Goal: Transaction & Acquisition: Obtain resource

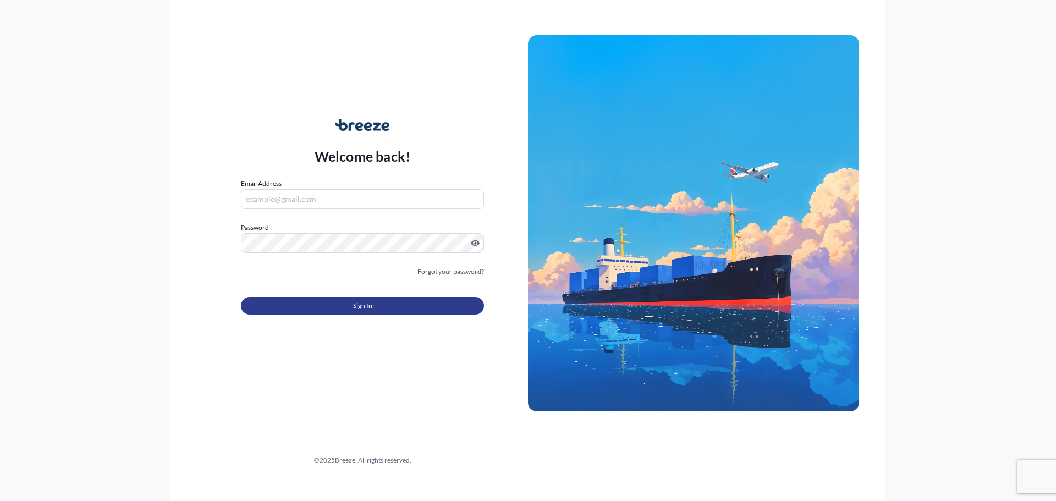
type input "[PERSON_NAME][EMAIL_ADDRESS][PERSON_NAME][DOMAIN_NAME]"
click at [336, 305] on button "Sign In" at bounding box center [362, 306] width 243 height 18
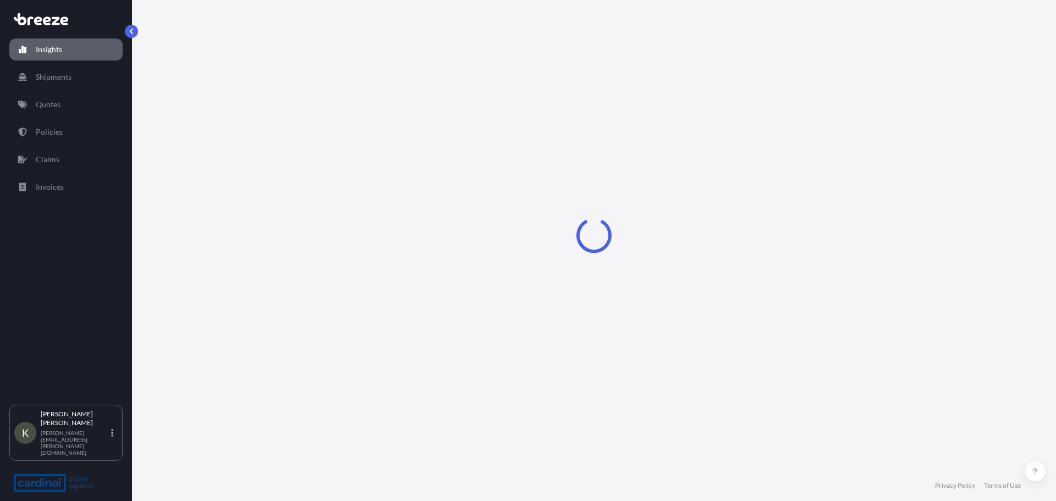
select select "2025"
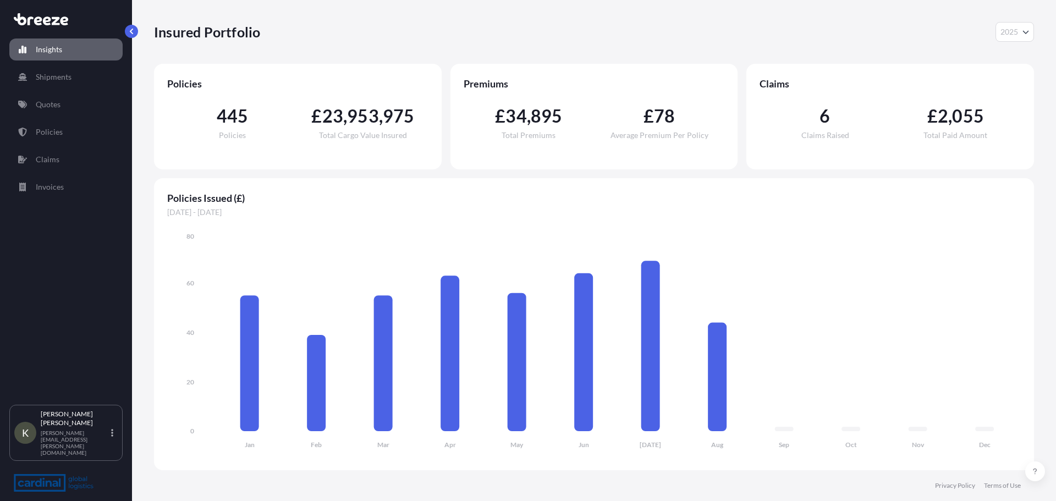
click at [57, 117] on div "Insights Shipments Quotes Policies Claims Invoices" at bounding box center [65, 217] width 113 height 376
click at [61, 104] on link "Quotes" at bounding box center [65, 105] width 113 height 22
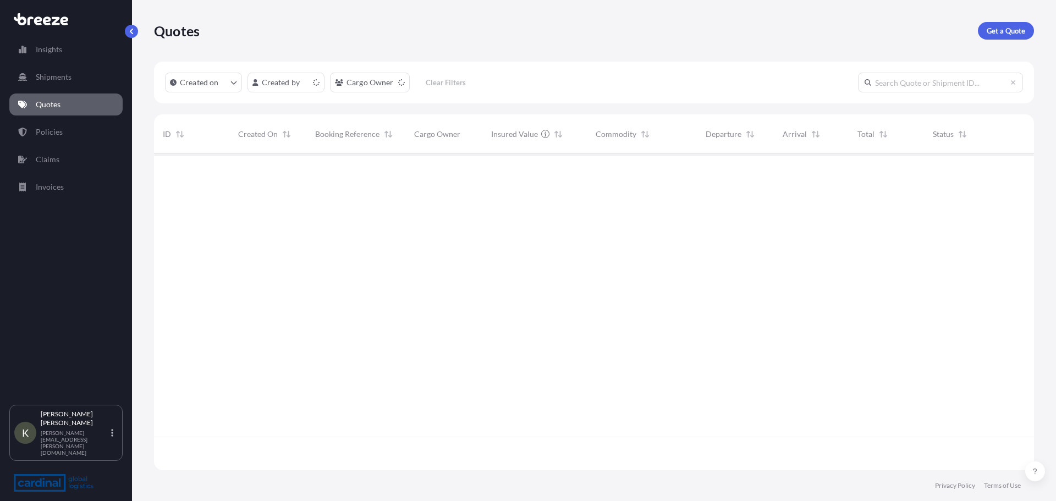
scroll to position [314, 872]
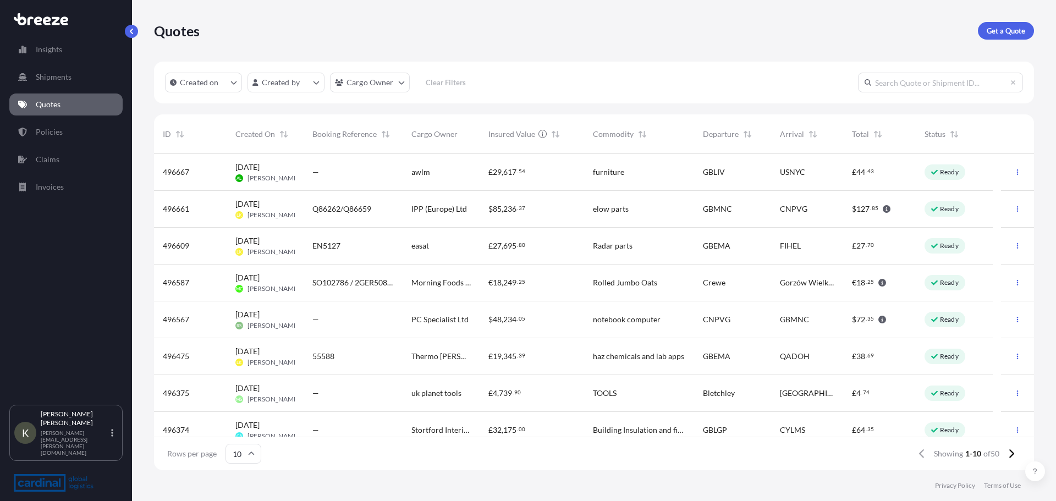
click at [1026, 36] on link "Get a Quote" at bounding box center [1006, 31] width 56 height 18
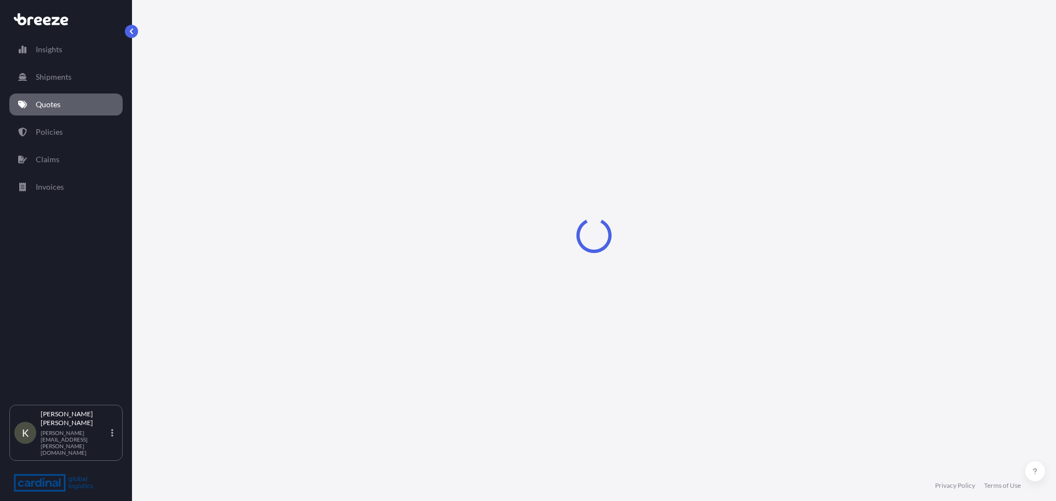
select select "Road"
select select "Sea"
select select "1"
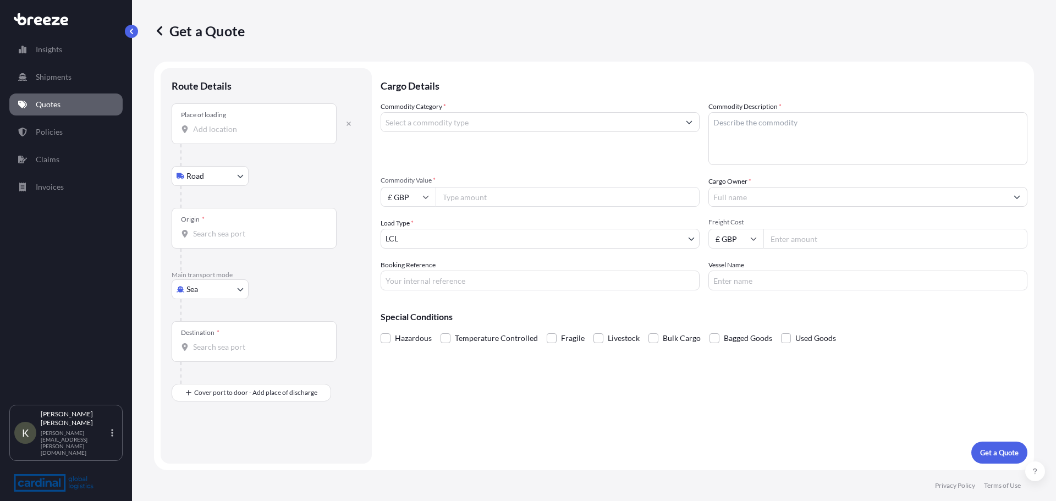
click at [211, 133] on input "Place of loading" at bounding box center [258, 129] width 130 height 11
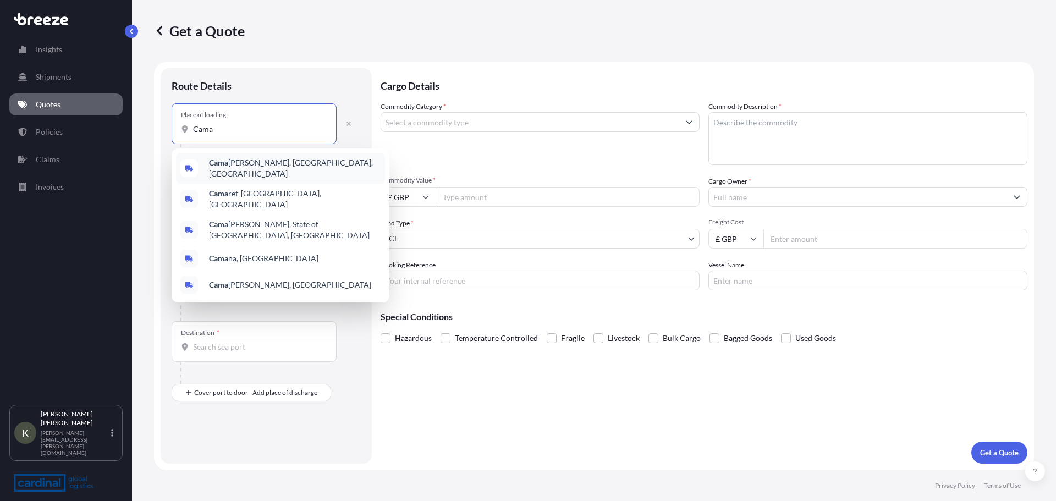
click at [258, 170] on span "Cama [PERSON_NAME], [GEOGRAPHIC_DATA], [GEOGRAPHIC_DATA]" at bounding box center [295, 168] width 172 height 22
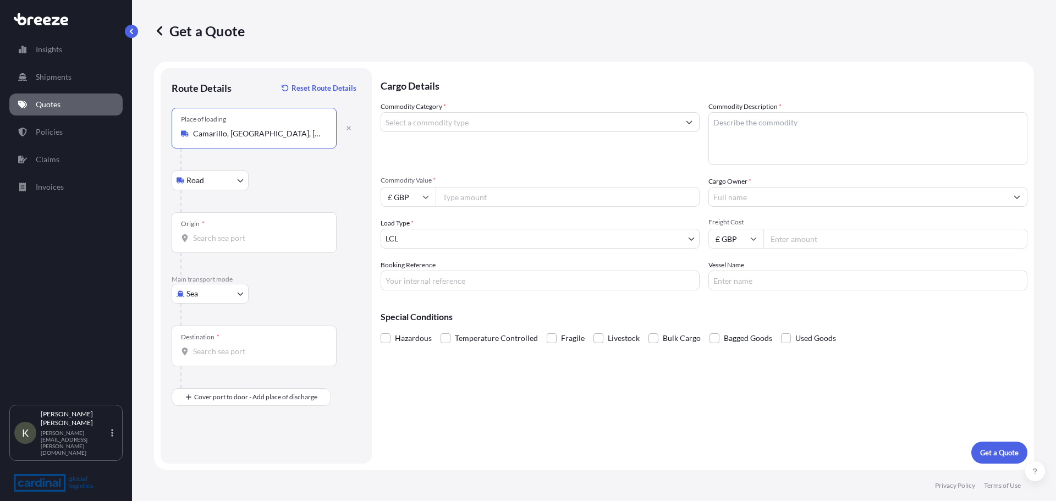
type input "Camarillo, [GEOGRAPHIC_DATA], [GEOGRAPHIC_DATA]"
click at [217, 237] on input "Origin *" at bounding box center [258, 238] width 130 height 11
click at [217, 299] on body "Insights Shipments Quotes Policies Claims Invoices K [PERSON_NAME] [PERSON_NAME…" at bounding box center [528, 250] width 1056 height 501
click at [204, 337] on div "Air" at bounding box center [210, 342] width 68 height 20
select select "Air"
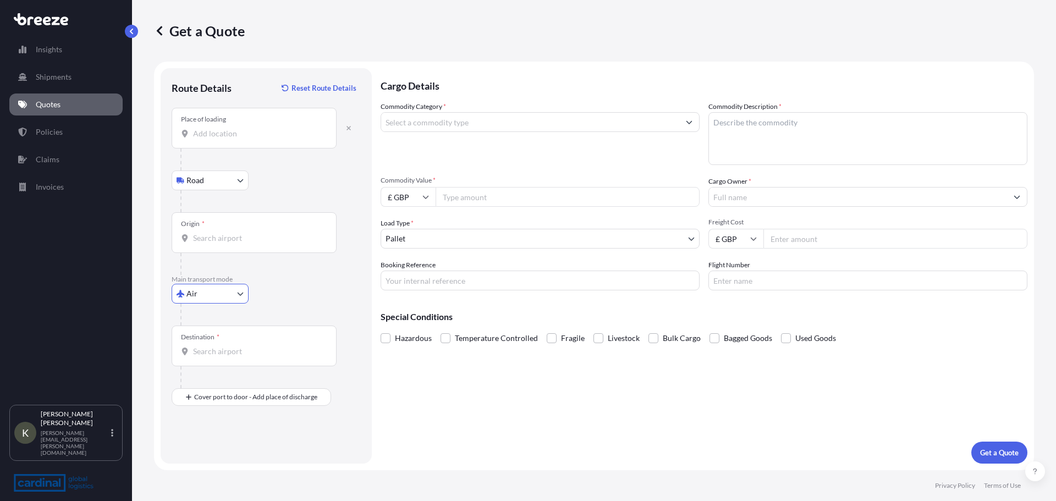
click at [231, 139] on input "Place of loading" at bounding box center [258, 133] width 130 height 11
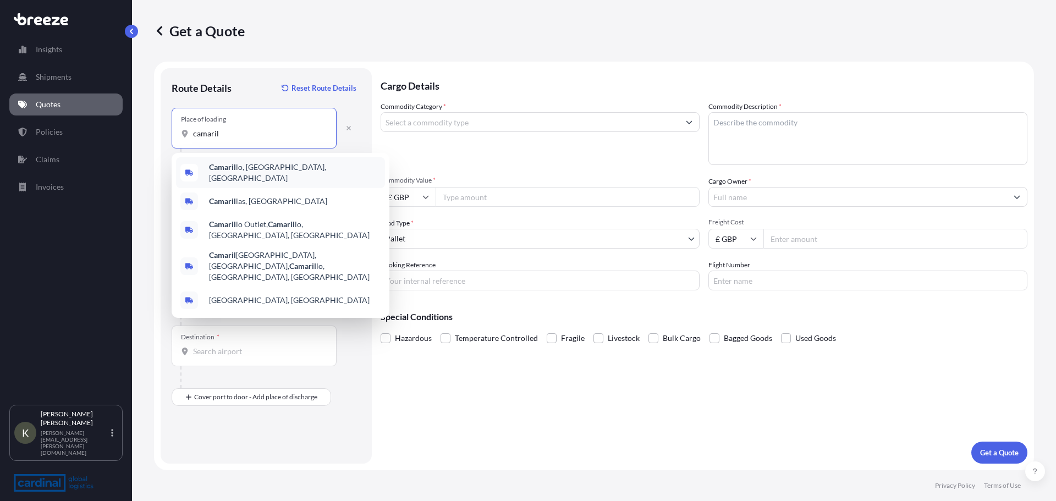
click at [257, 171] on span "Camaril lo, [GEOGRAPHIC_DATA], [GEOGRAPHIC_DATA]" at bounding box center [295, 173] width 172 height 22
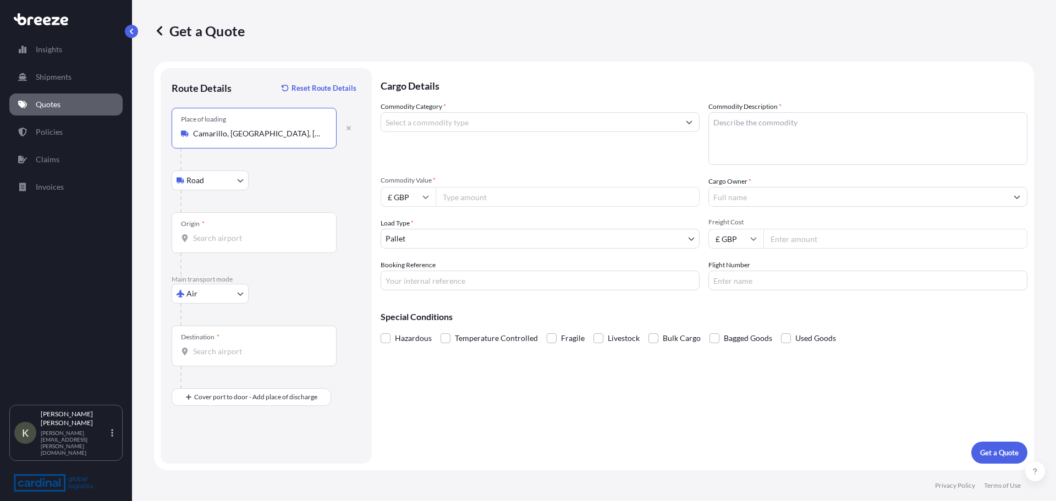
type input "Camarillo, [GEOGRAPHIC_DATA], [GEOGRAPHIC_DATA]"
click at [203, 243] on input "Origin *" at bounding box center [258, 238] width 130 height 11
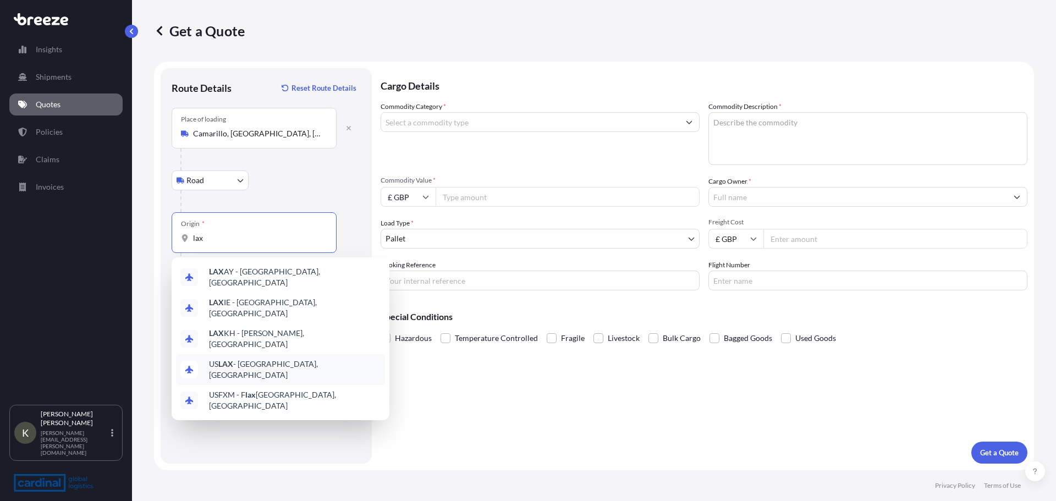
click at [277, 359] on span "US LAX - [GEOGRAPHIC_DATA], [GEOGRAPHIC_DATA]" at bounding box center [295, 370] width 172 height 22
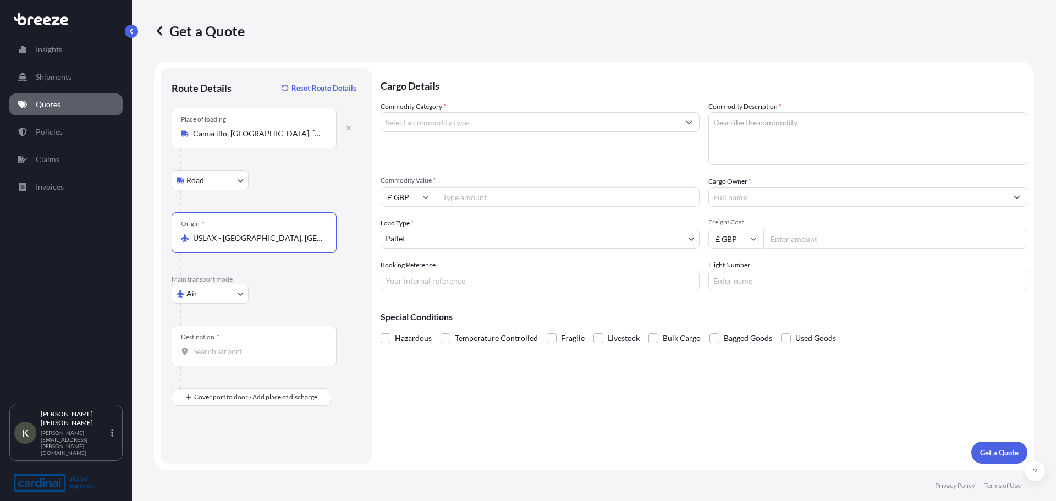
type input "USLAX - [GEOGRAPHIC_DATA], [GEOGRAPHIC_DATA]"
click at [210, 354] on input "Destination *" at bounding box center [258, 351] width 130 height 11
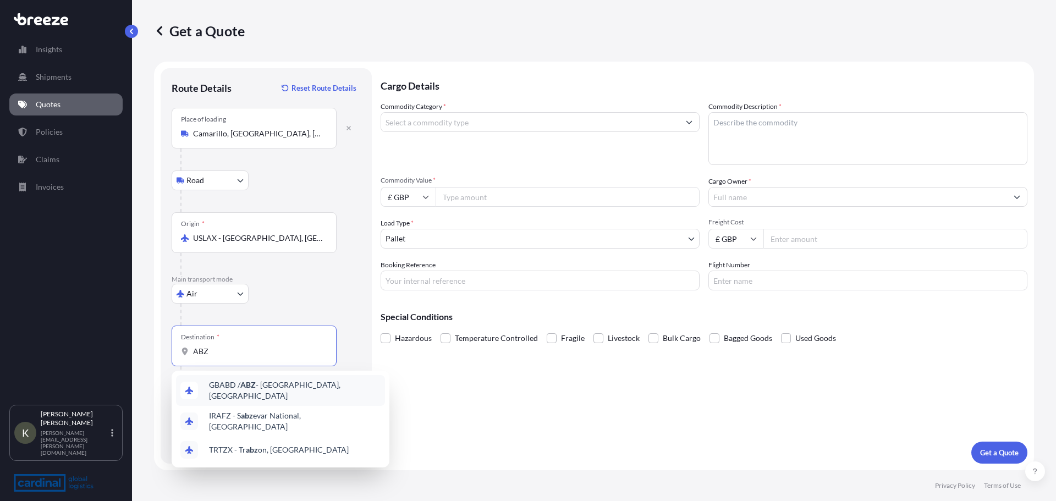
click at [243, 383] on span "GBABD / ABZ - [GEOGRAPHIC_DATA], [GEOGRAPHIC_DATA]" at bounding box center [295, 391] width 172 height 22
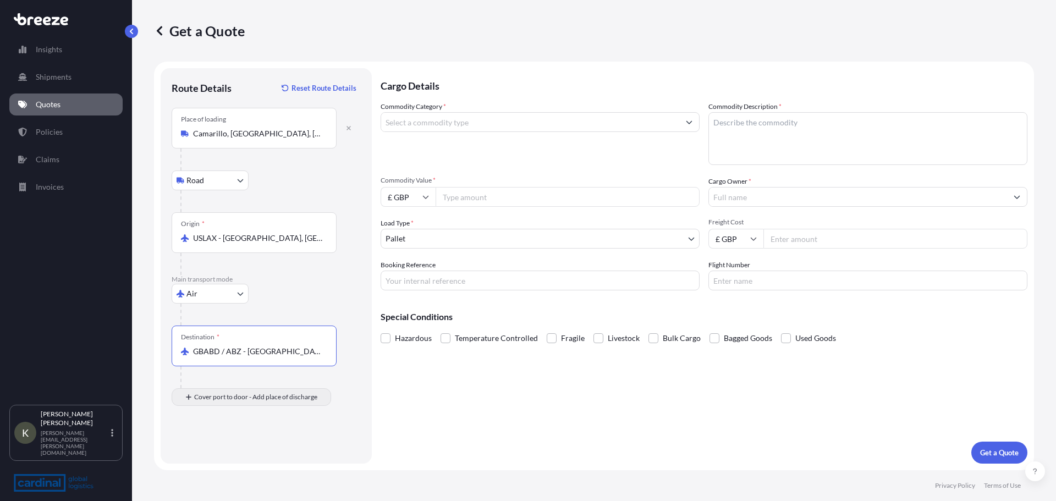
type input "GBABD / ABZ - [GEOGRAPHIC_DATA], [GEOGRAPHIC_DATA]"
click at [211, 463] on div "Place of Discharge" at bounding box center [254, 450] width 165 height 41
click at [211, 462] on input "Place of Discharge" at bounding box center [258, 456] width 130 height 11
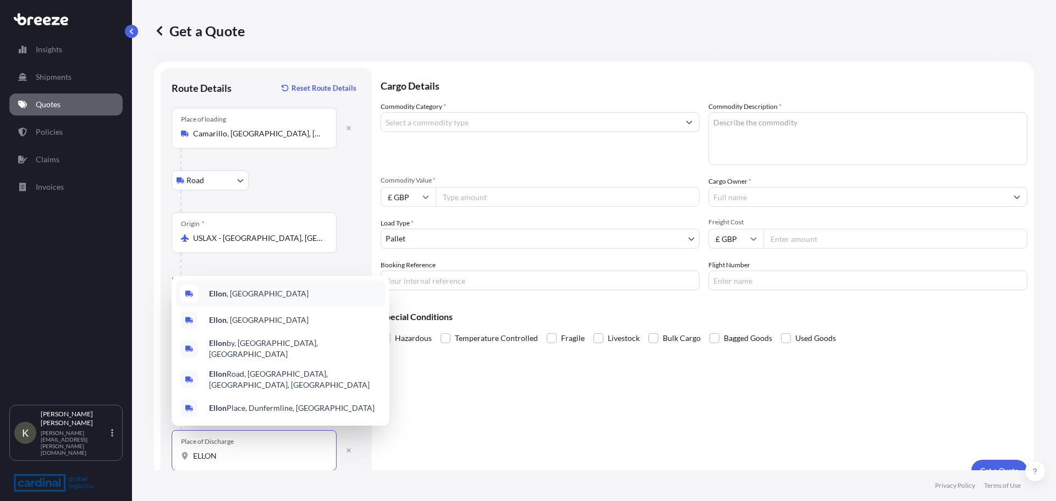
click at [251, 303] on div "Ellon , [GEOGRAPHIC_DATA]" at bounding box center [280, 294] width 209 height 26
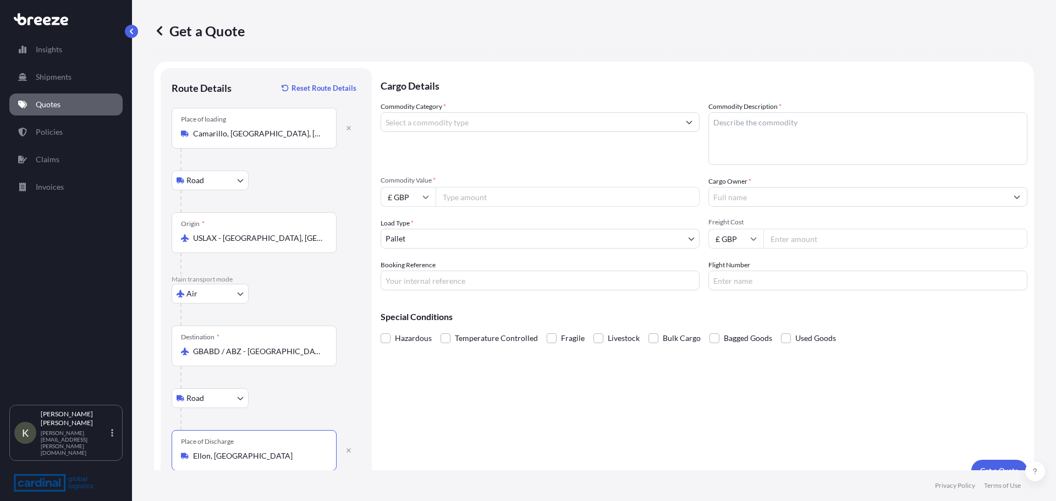
type input "Ellon, [GEOGRAPHIC_DATA]"
click at [467, 119] on input "Commodity Category *" at bounding box center [530, 122] width 298 height 20
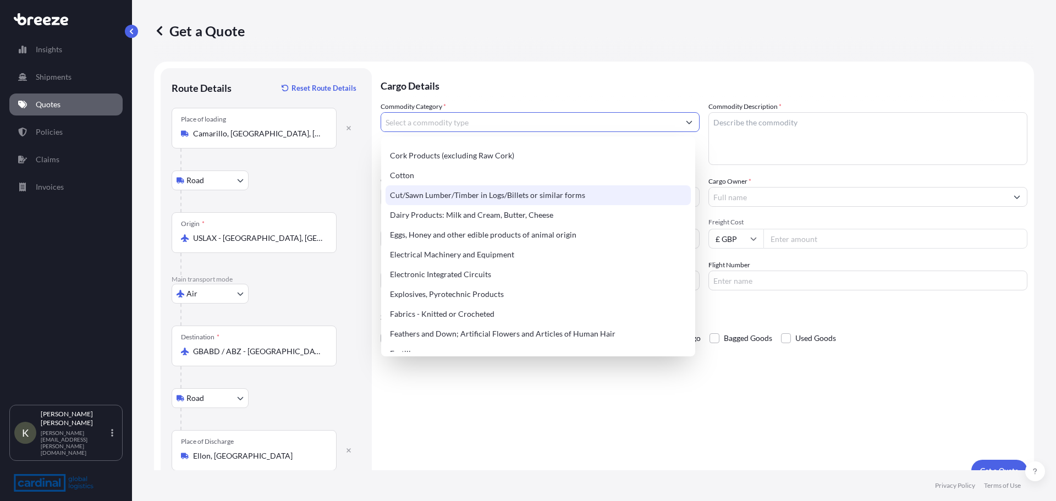
scroll to position [550, 0]
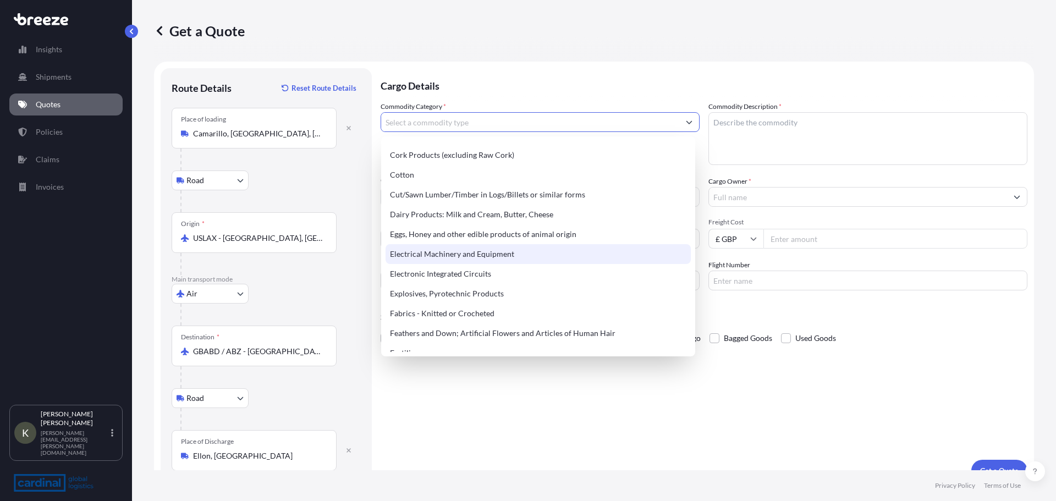
click at [455, 254] on div "Electrical Machinery and Equipment" at bounding box center [538, 254] width 305 height 20
type input "Electrical Machinery and Equipment"
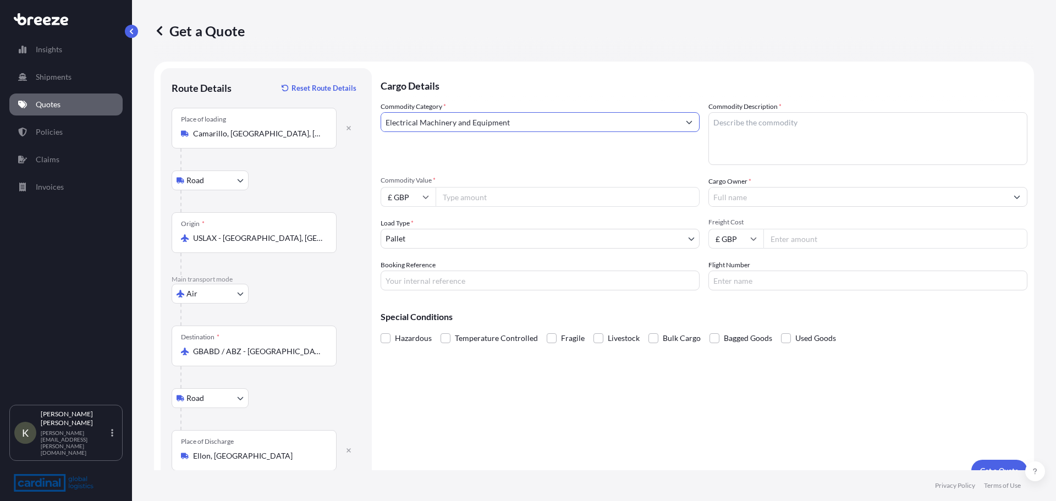
click at [751, 125] on textarea "Commodity Description *" at bounding box center [868, 138] width 319 height 53
click at [808, 125] on textarea "Commodity Description *" at bounding box center [868, 138] width 319 height 53
type textarea "OILFIELD EQUIPMENT"
click at [426, 200] on icon at bounding box center [426, 197] width 7 height 7
click at [408, 268] on div "$ USD" at bounding box center [408, 273] width 46 height 21
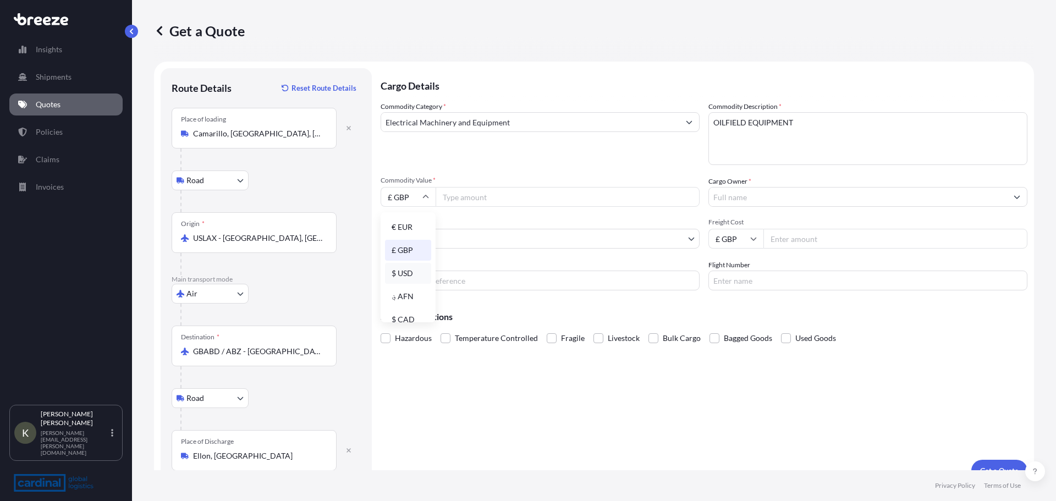
type input "$ USD"
click at [466, 198] on input "Commodity Value *" at bounding box center [568, 197] width 264 height 20
type input "500"
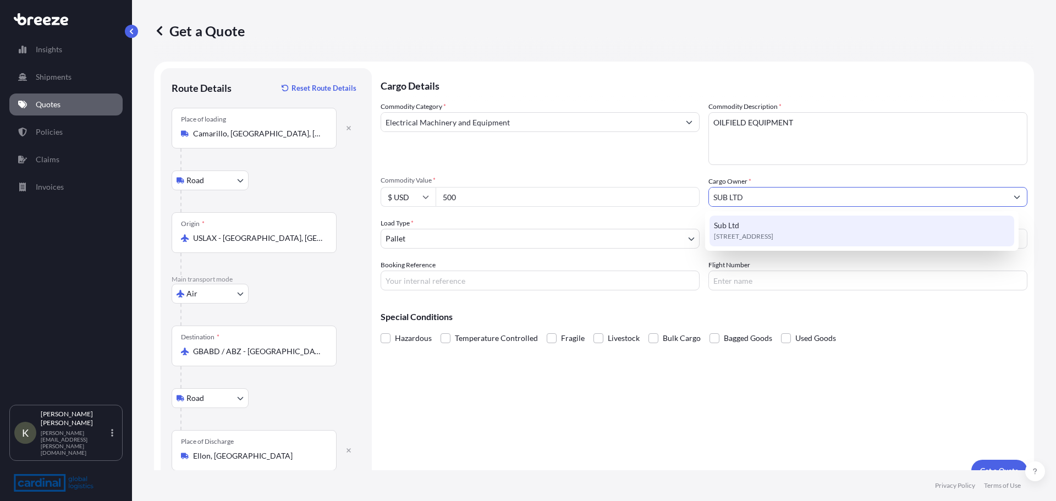
click at [748, 232] on span "[STREET_ADDRESS]" at bounding box center [743, 236] width 59 height 11
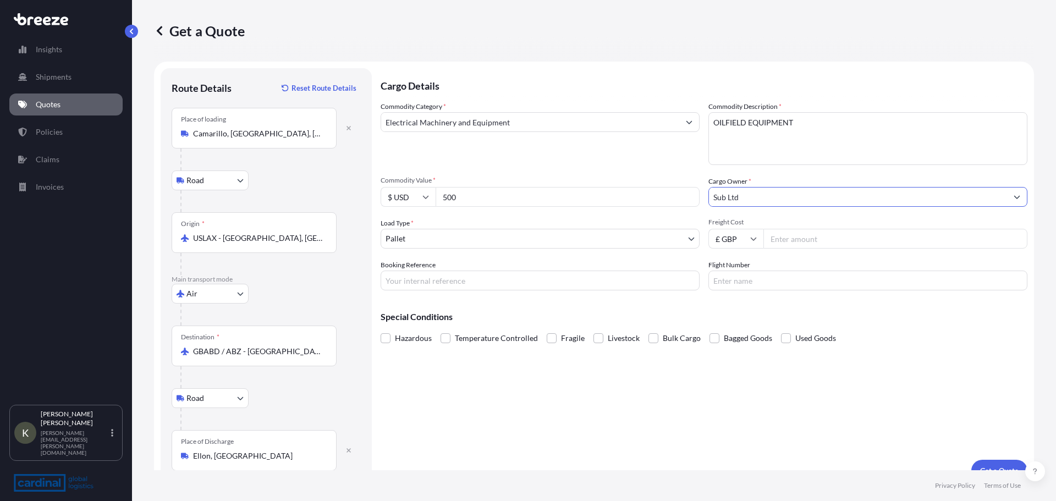
type input "Sub Ltd"
click at [413, 240] on body "4 options available. 0 options available. 1 option available. Insights Shipment…" at bounding box center [528, 250] width 1056 height 501
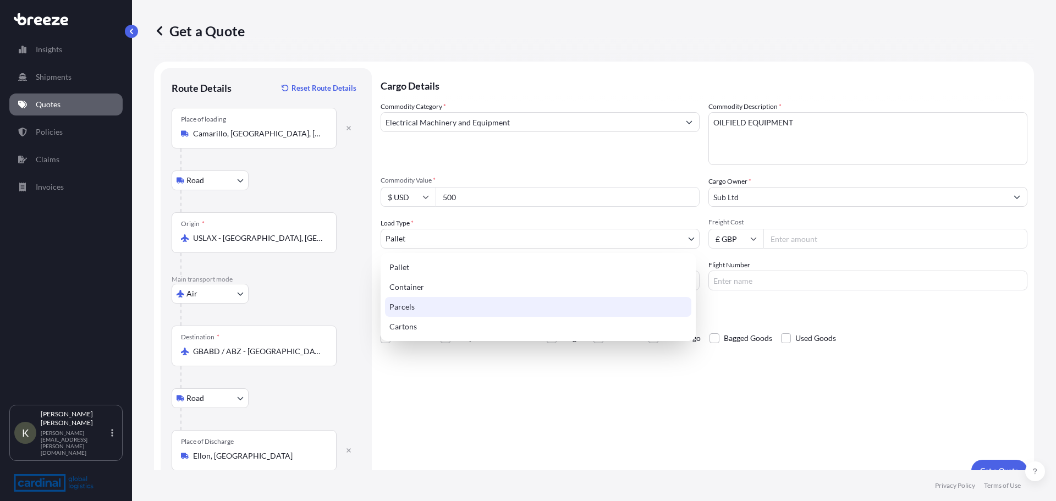
click at [428, 310] on div "Parcels" at bounding box center [538, 307] width 306 height 20
select select "3"
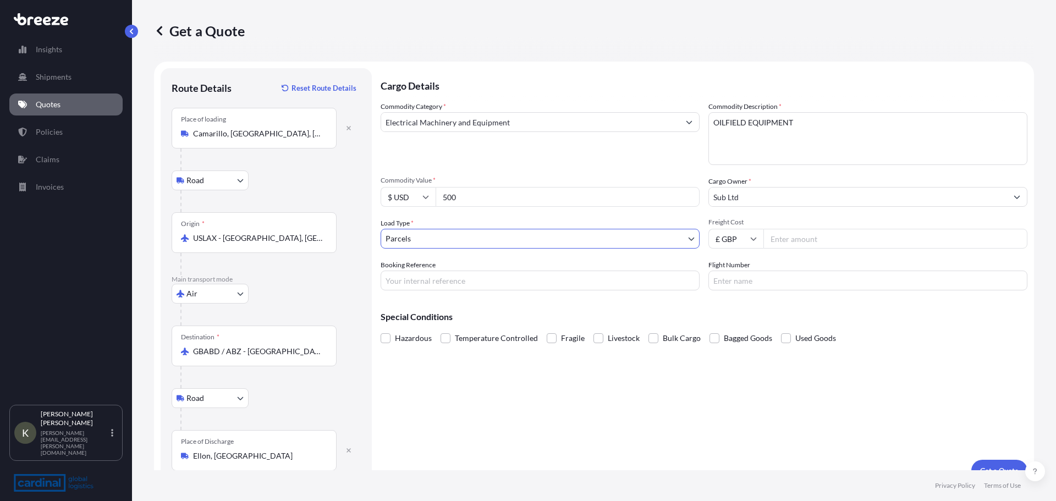
click at [793, 240] on input "Freight Cost" at bounding box center [896, 239] width 264 height 20
type input "242.87"
click at [446, 279] on input "Booking Reference" at bounding box center [540, 281] width 319 height 20
type input "[PERSON_NAME]"
click at [732, 282] on input "Flight Number" at bounding box center [868, 281] width 319 height 20
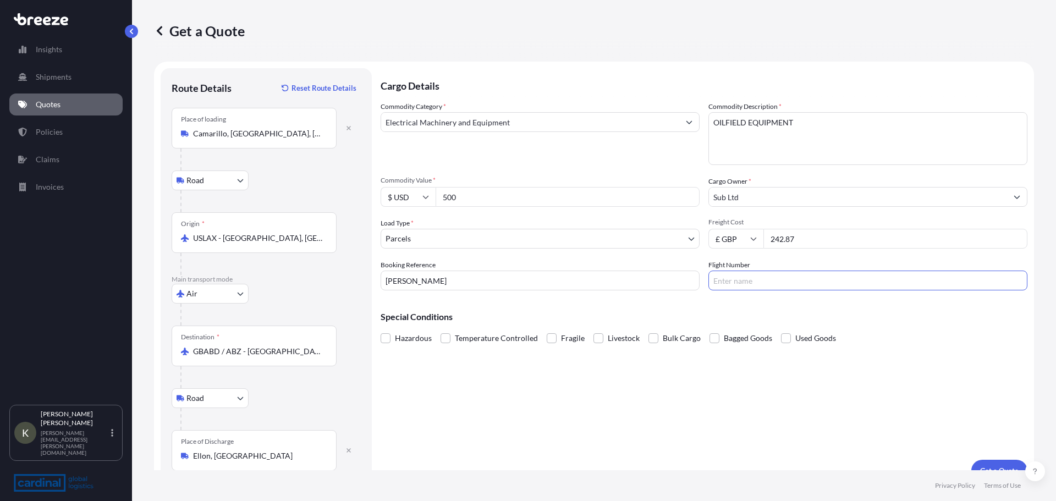
click at [609, 409] on div "Cargo Details Commodity Category * Electrical Machinery and Equipment Commodity…" at bounding box center [704, 275] width 647 height 414
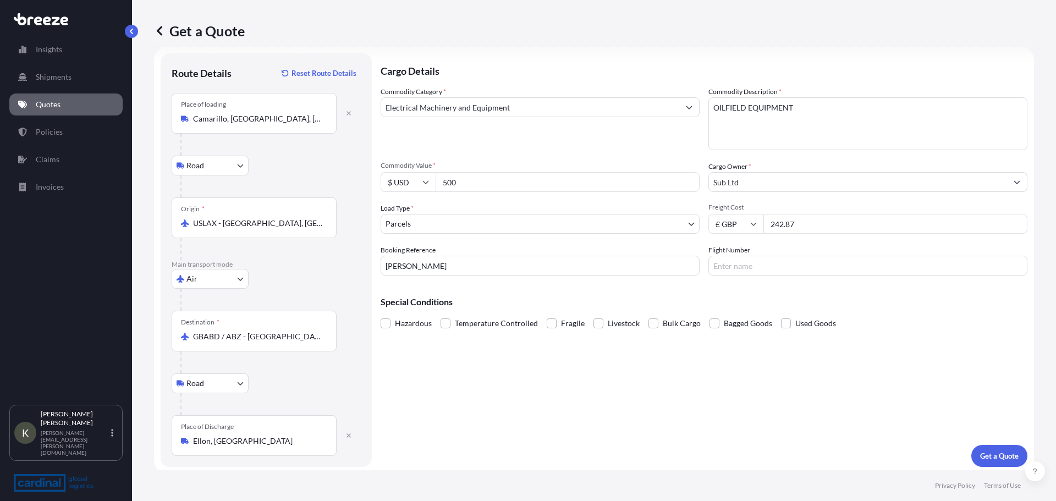
scroll to position [18, 0]
click at [981, 452] on p "Get a Quote" at bounding box center [1000, 452] width 39 height 11
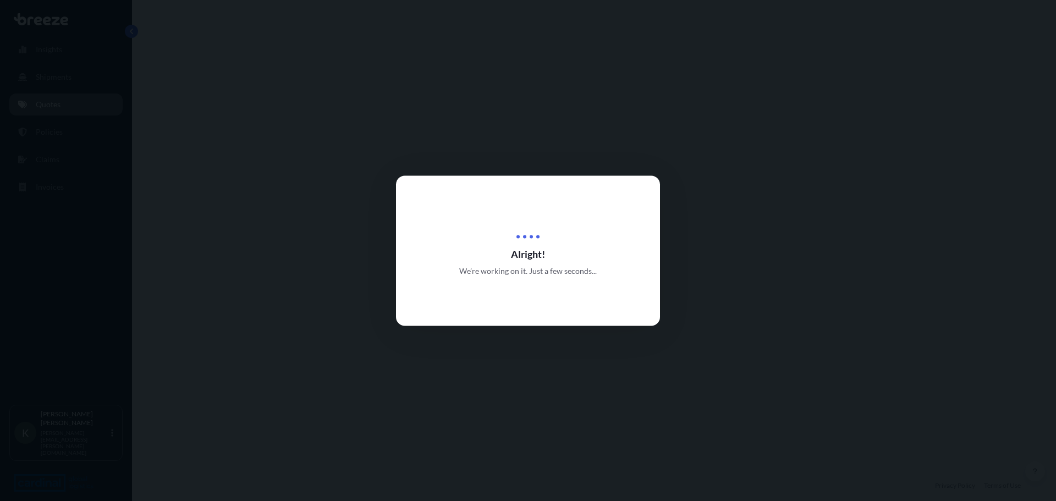
select select "Road"
select select "Air"
select select "Road"
select select "3"
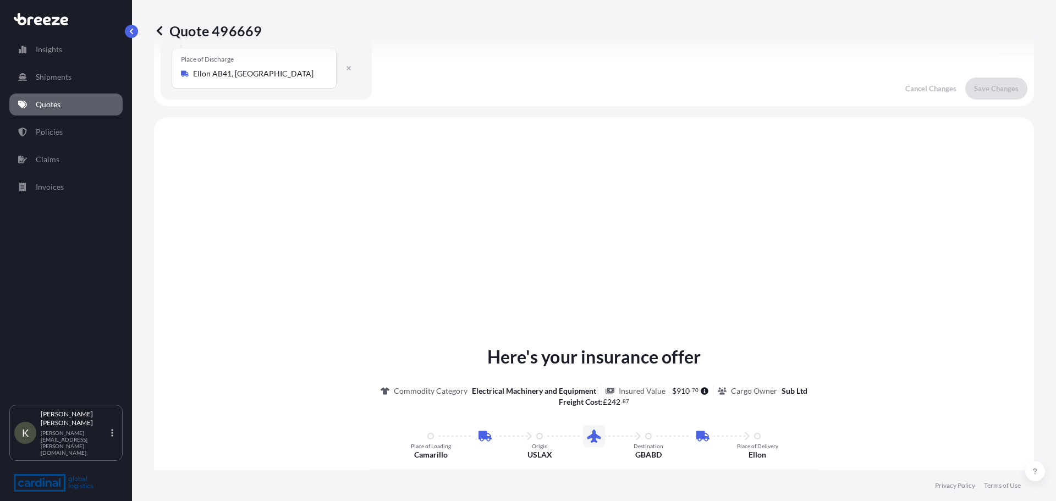
scroll to position [440, 0]
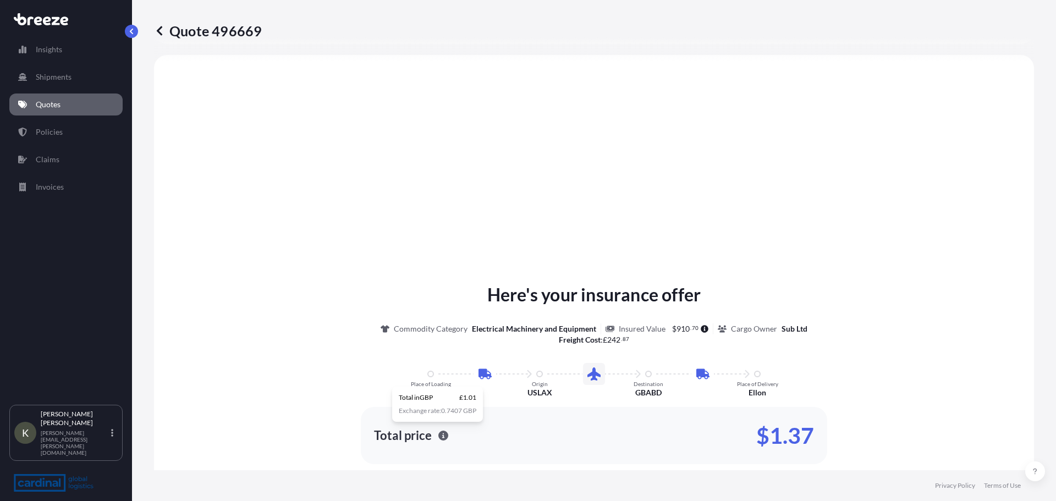
click at [508, 136] on div "Here's your insurance offer Commodity Category Electrical Machinery and Equipme…" at bounding box center [594, 407] width 850 height 674
